Goal: Transaction & Acquisition: Purchase product/service

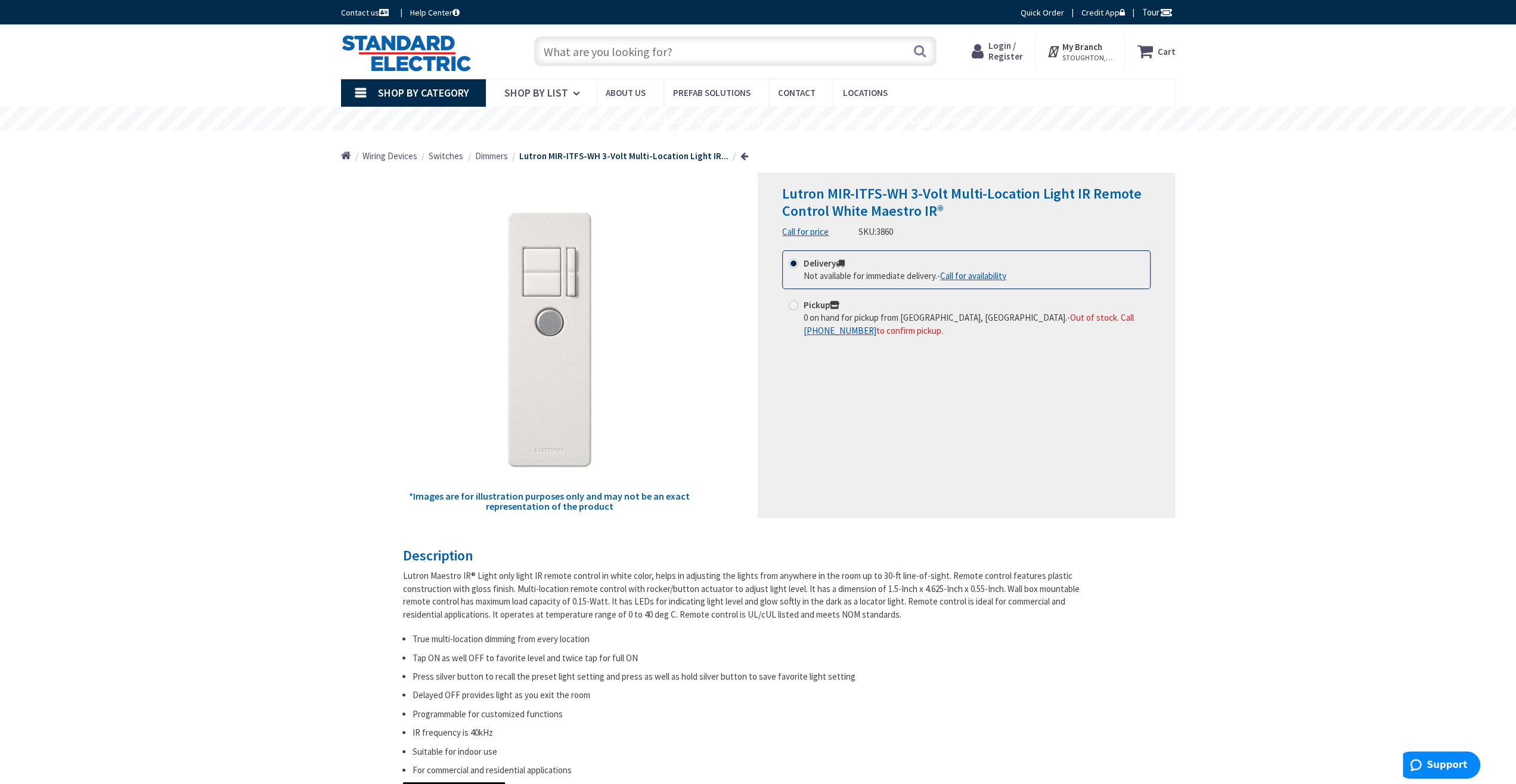
click at [1007, 277] on link "Call for availability" at bounding box center [973, 276] width 66 height 13
